Goal: Information Seeking & Learning: Stay updated

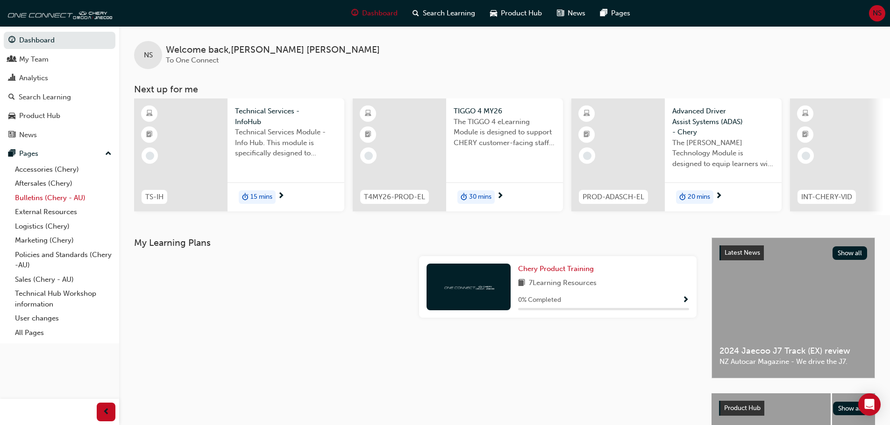
click at [68, 200] on link "Bulletins (Chery - AU)" at bounding box center [63, 198] width 104 height 14
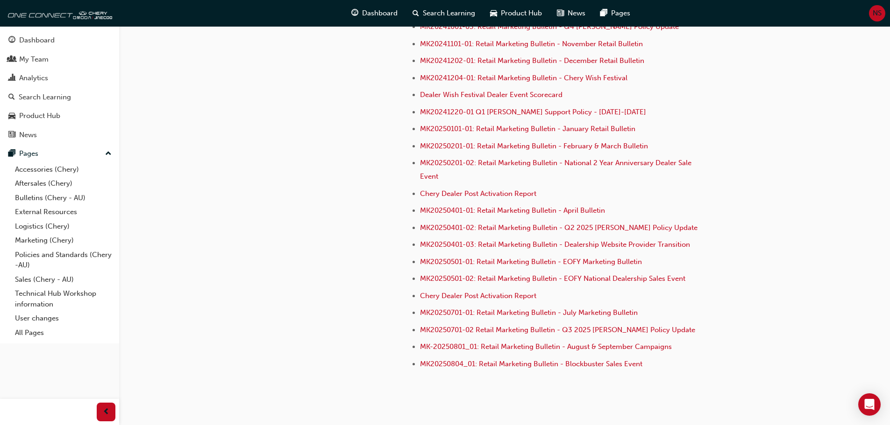
scroll to position [2672, 0]
